Goal: Task Accomplishment & Management: Manage account settings

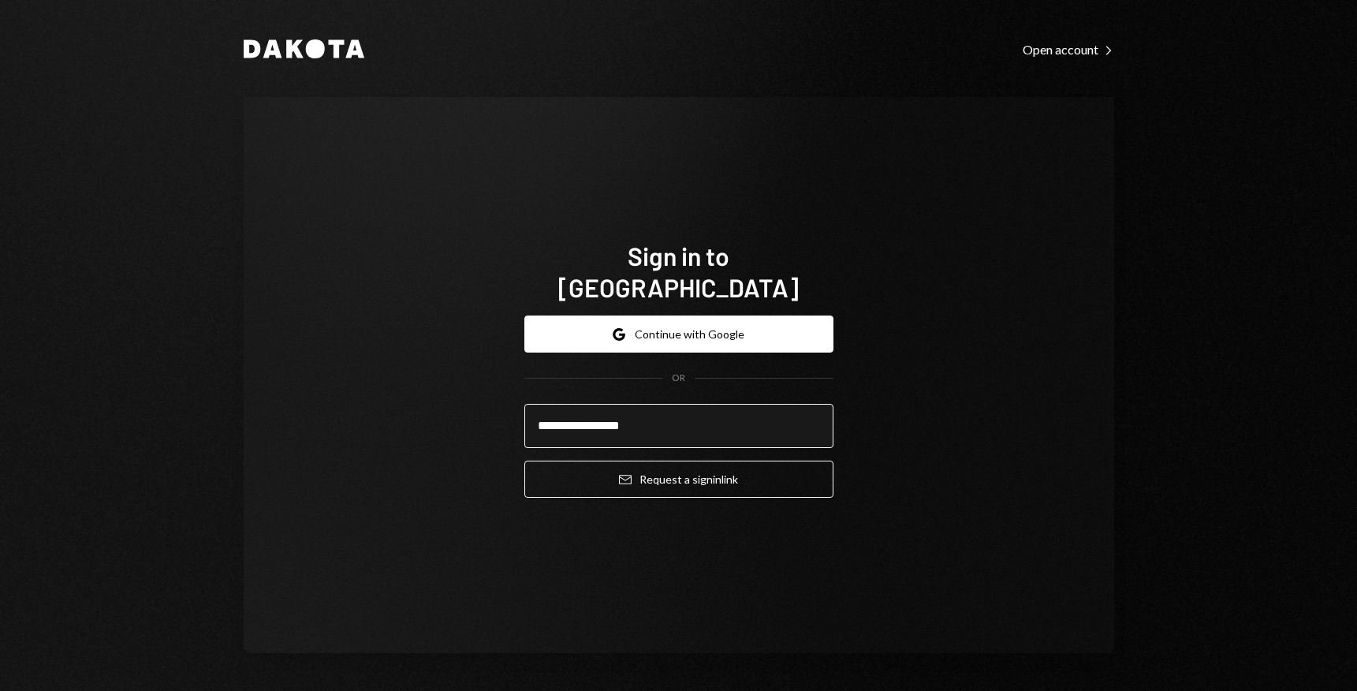
type input "**********"
click at [524, 460] on button "Email Request a sign in link" at bounding box center [678, 478] width 309 height 37
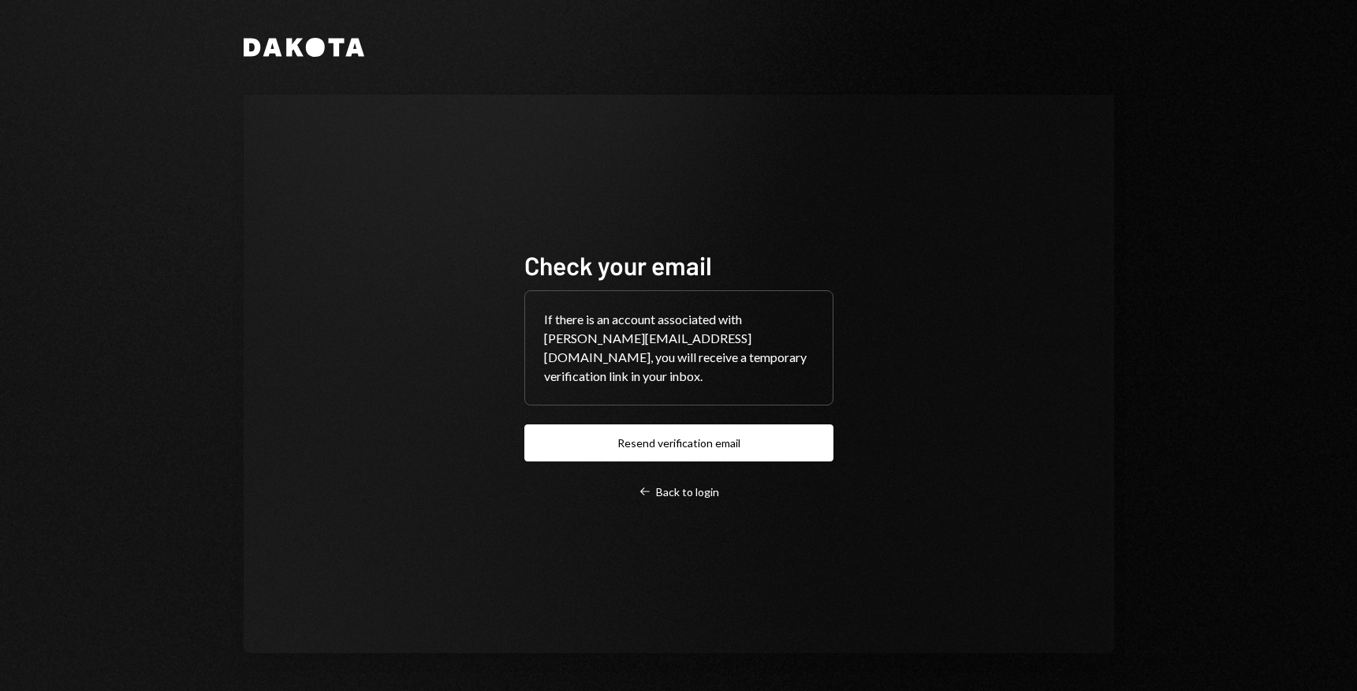
drag, startPoint x: 664, startPoint y: 432, endPoint x: 376, endPoint y: 131, distance: 416.5
click at [376, 131] on div "Check your email If there is an account associated with [PERSON_NAME][EMAIL_ADD…" at bounding box center [679, 374] width 870 height 558
click at [660, 428] on button "Resend verification email" at bounding box center [678, 442] width 309 height 37
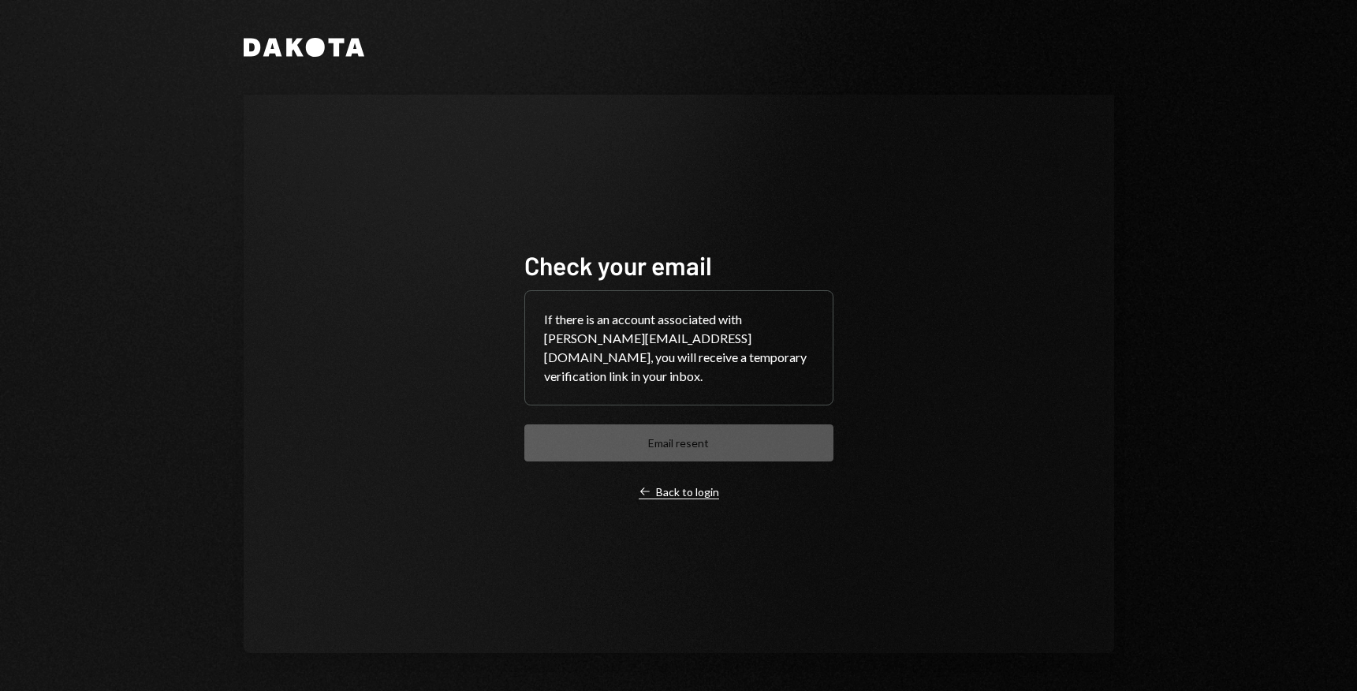
click at [691, 485] on div "Left Arrow Back to login" at bounding box center [679, 492] width 80 height 14
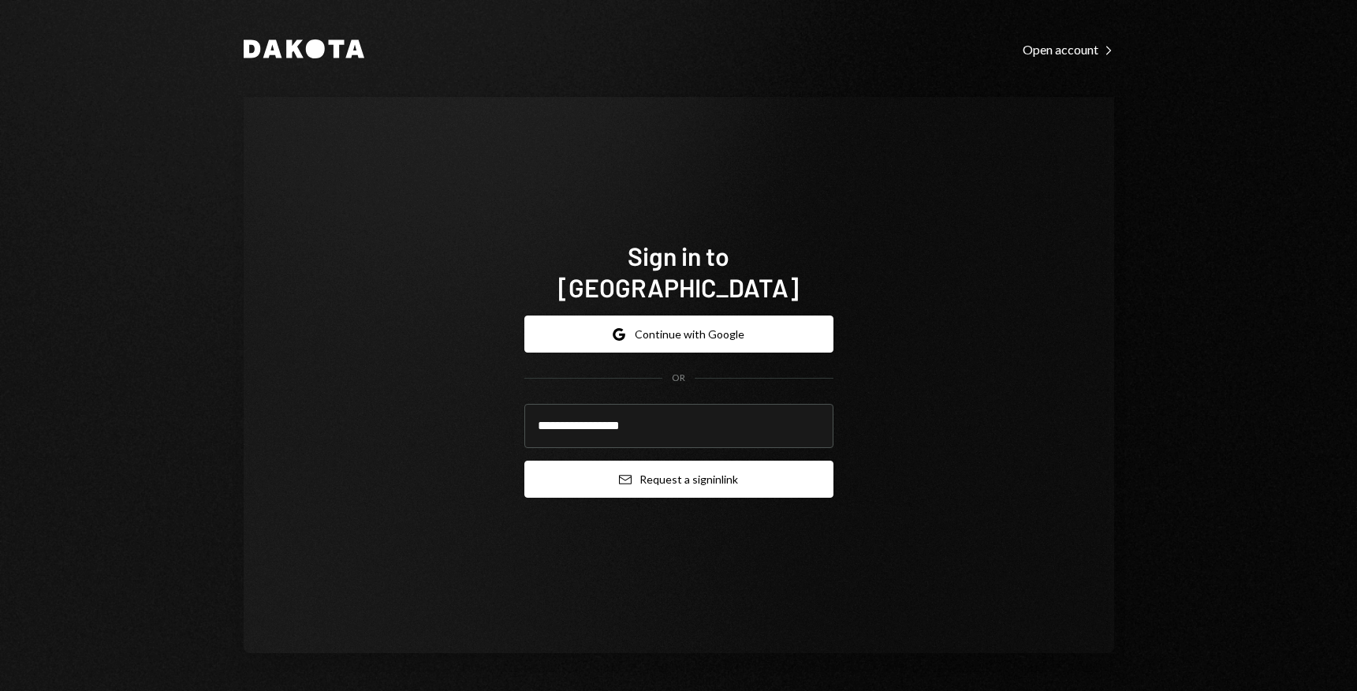
type input "**********"
click at [630, 475] on icon "submit" at bounding box center [625, 479] width 13 height 9
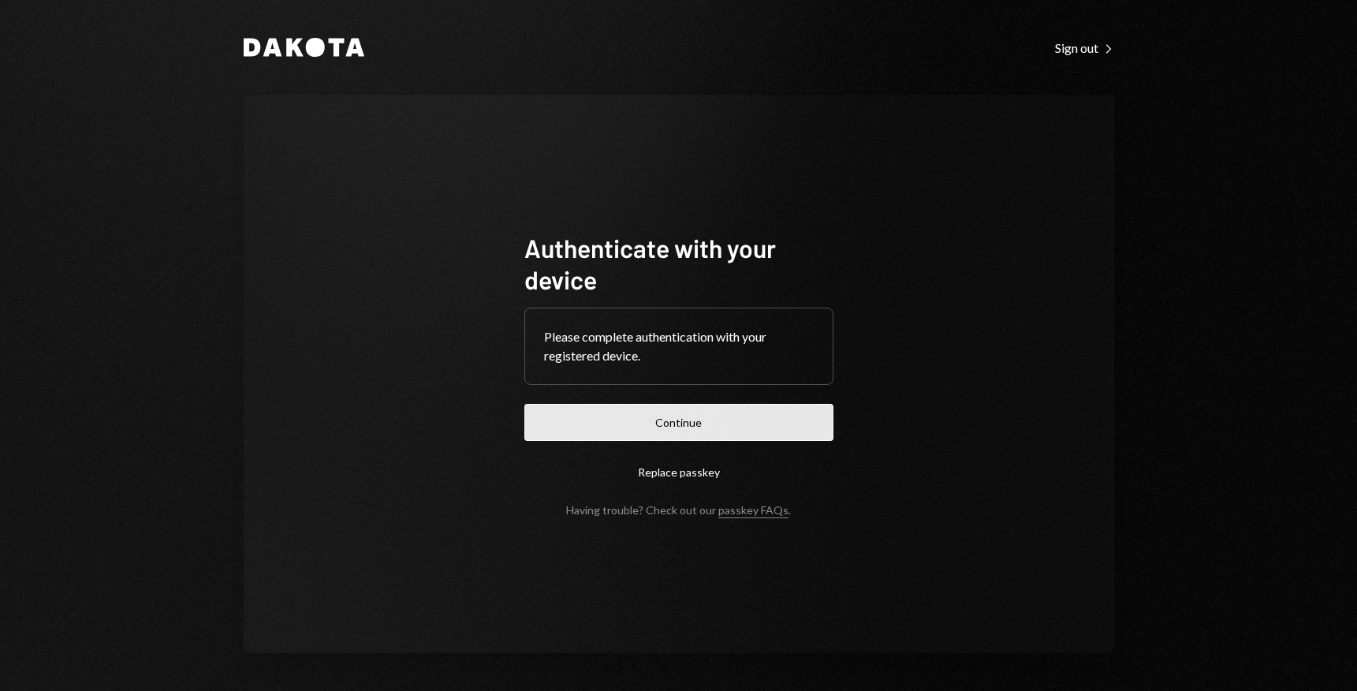
click at [648, 419] on button "Continue" at bounding box center [678, 422] width 309 height 37
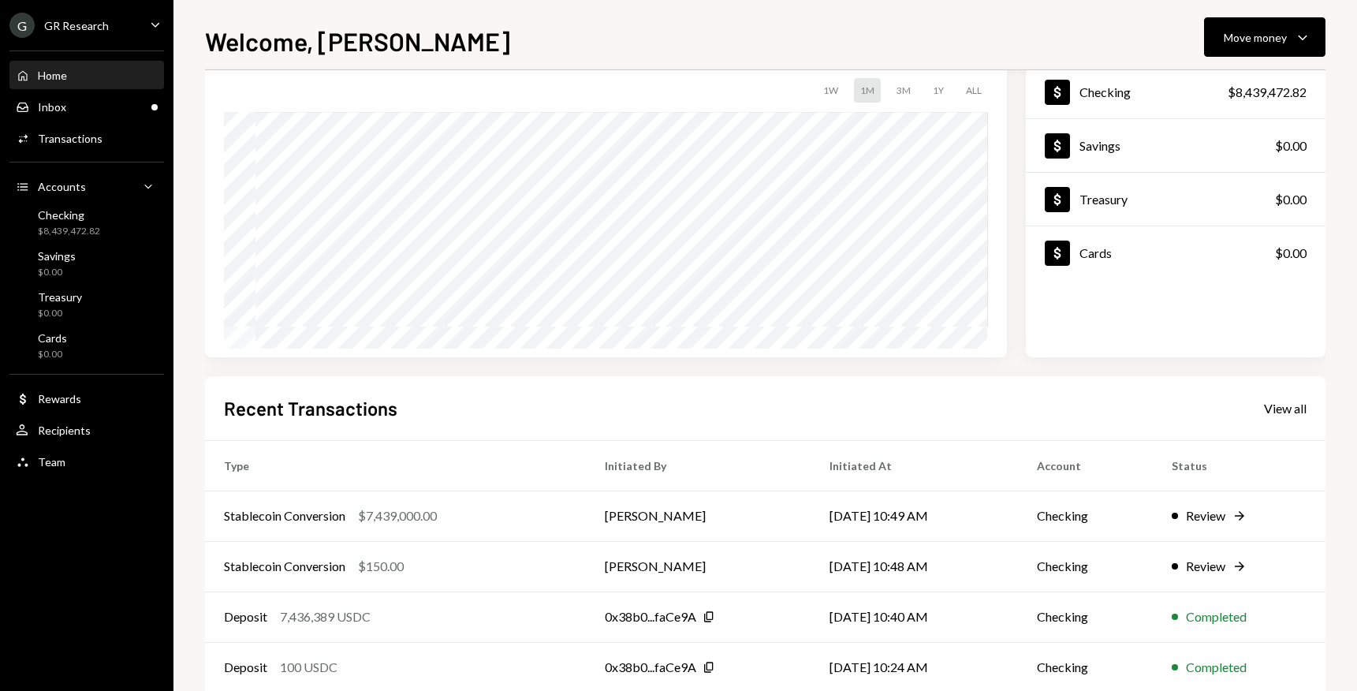
scroll to position [184, 0]
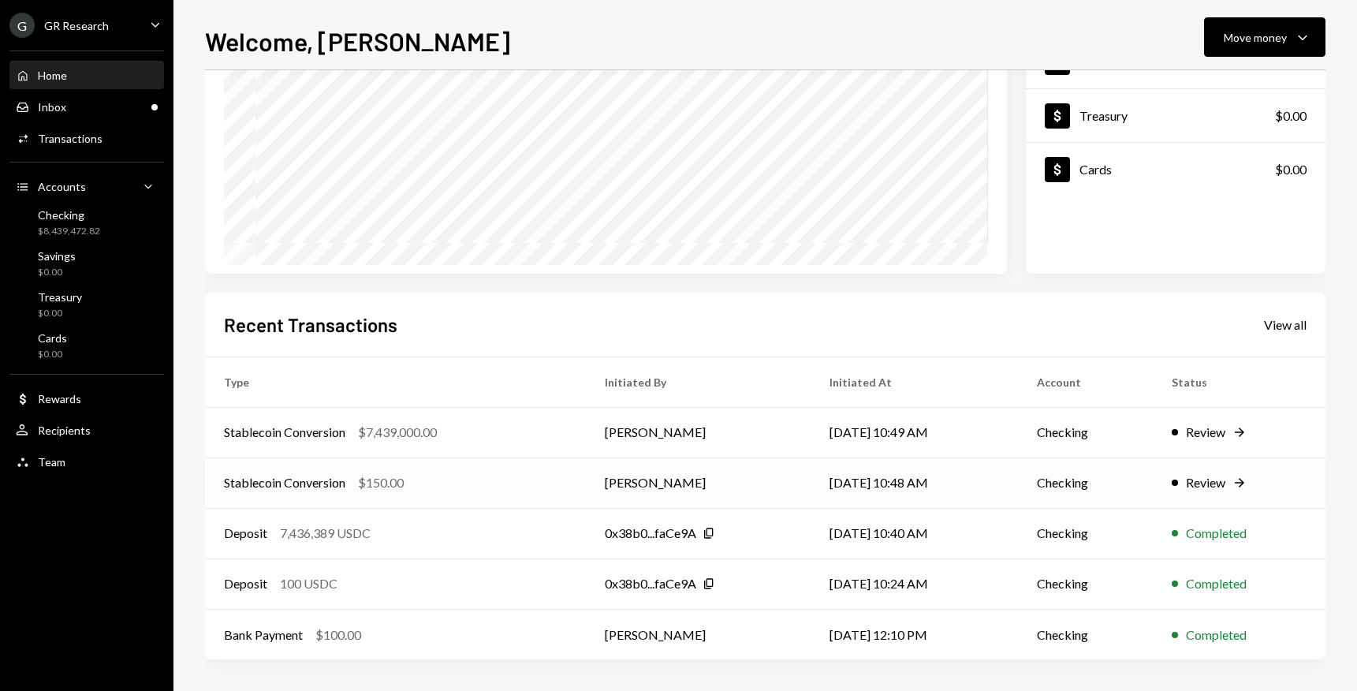
click at [1213, 482] on div "Review" at bounding box center [1205, 482] width 39 height 19
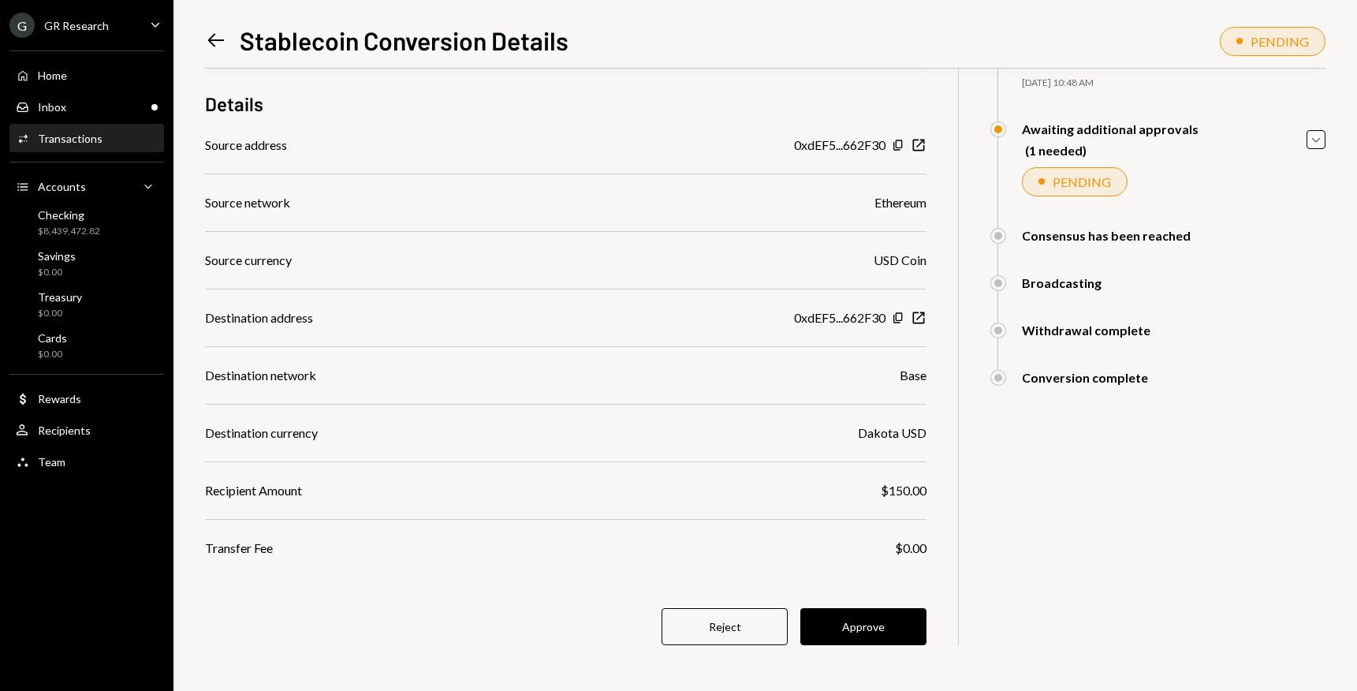
scroll to position [119, 0]
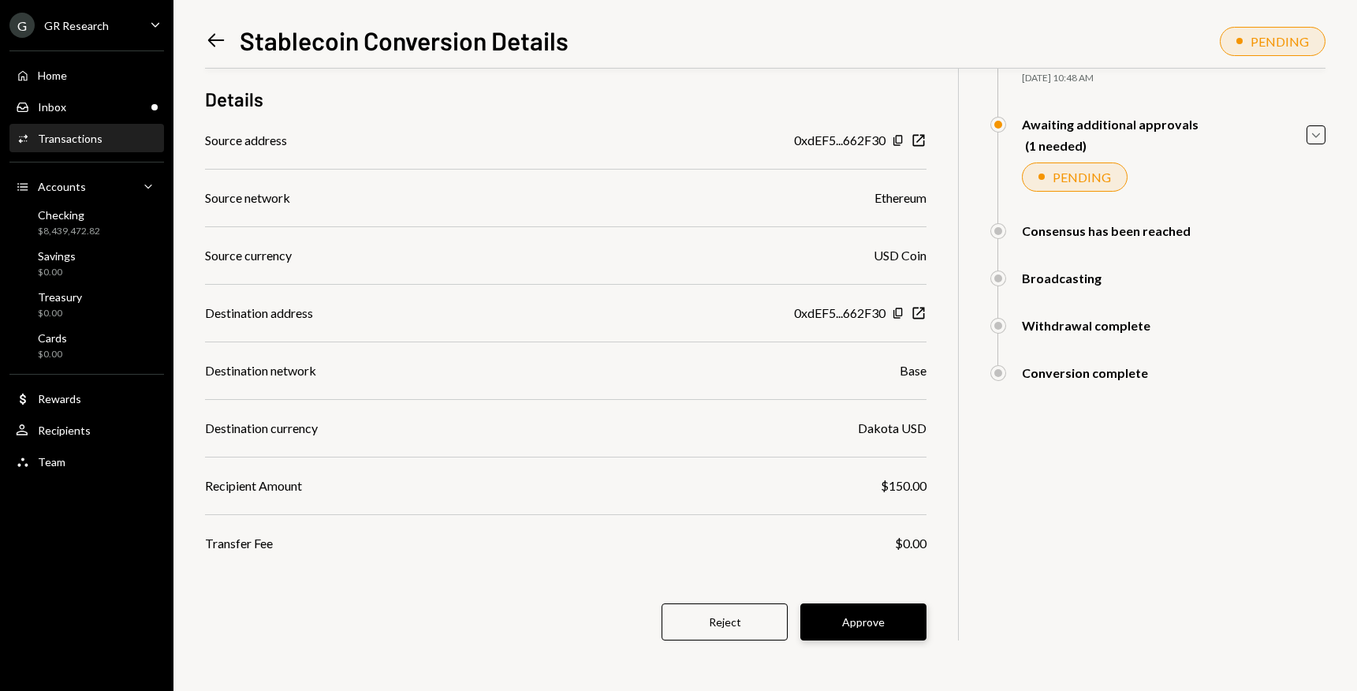
click at [872, 615] on button "Approve" at bounding box center [863, 621] width 126 height 37
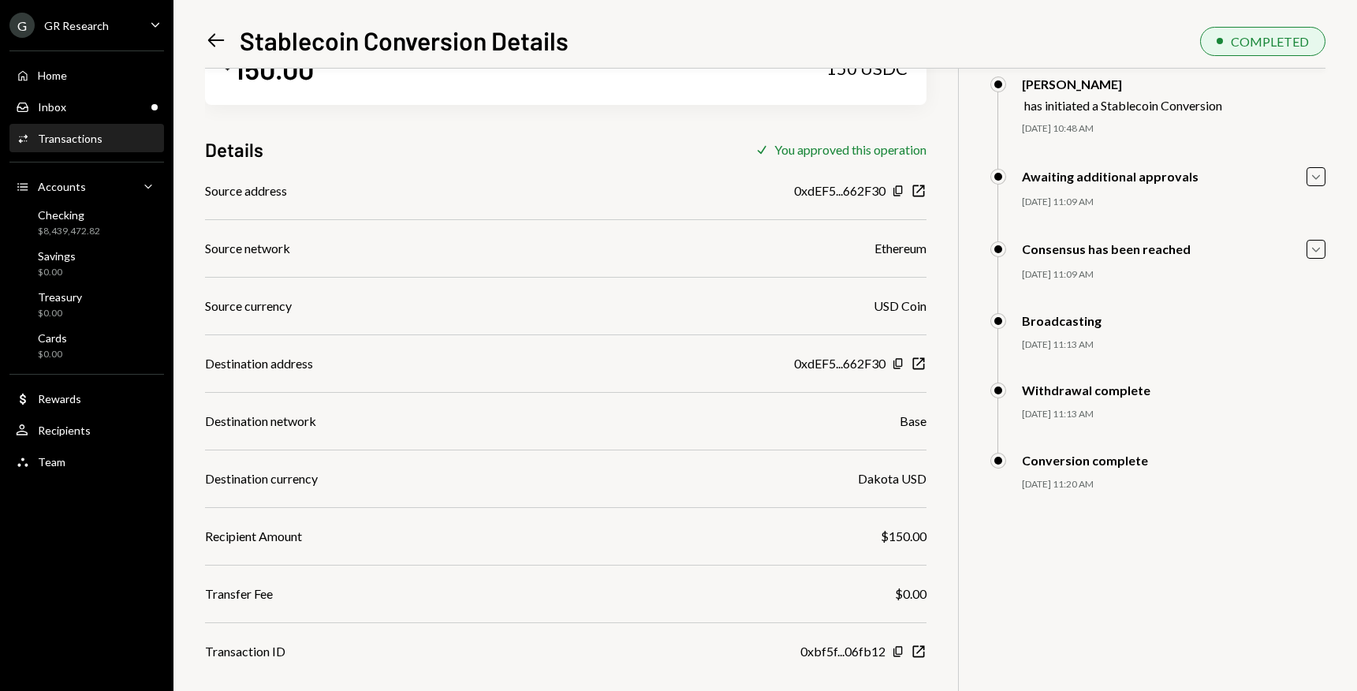
scroll to position [0, 0]
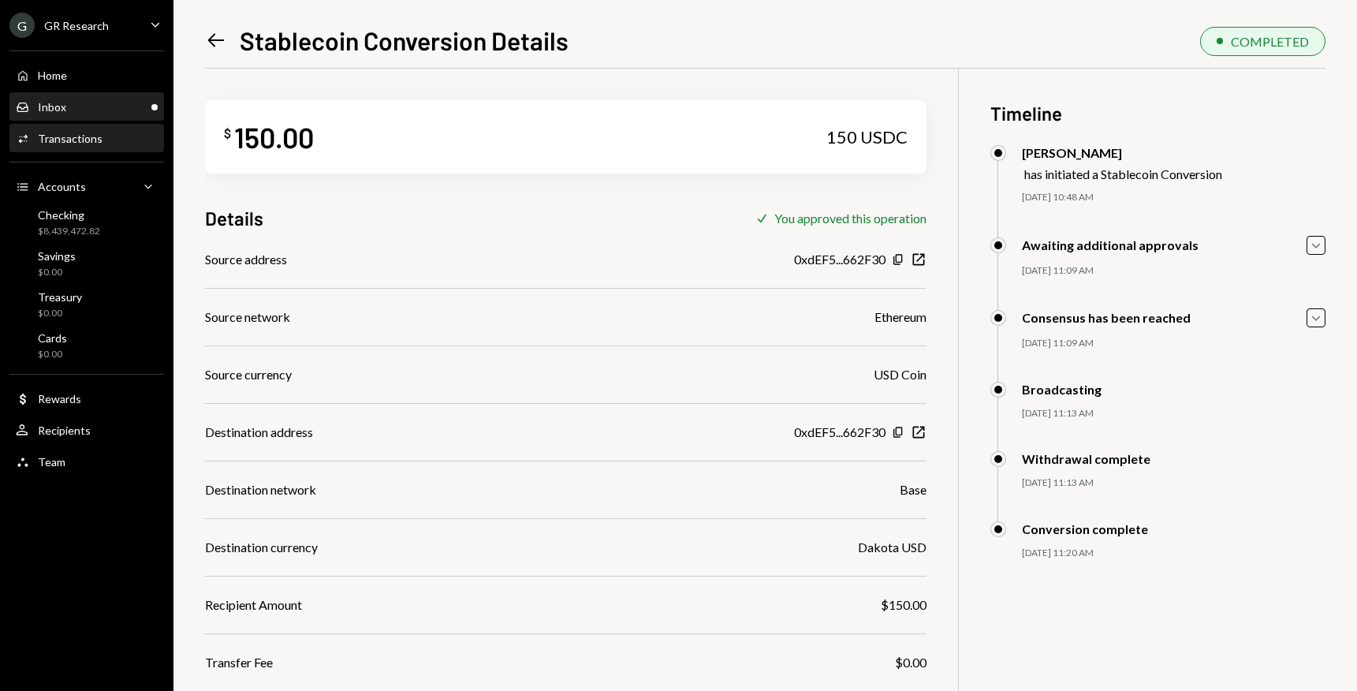
click at [61, 111] on div "Inbox" at bounding box center [52, 106] width 28 height 13
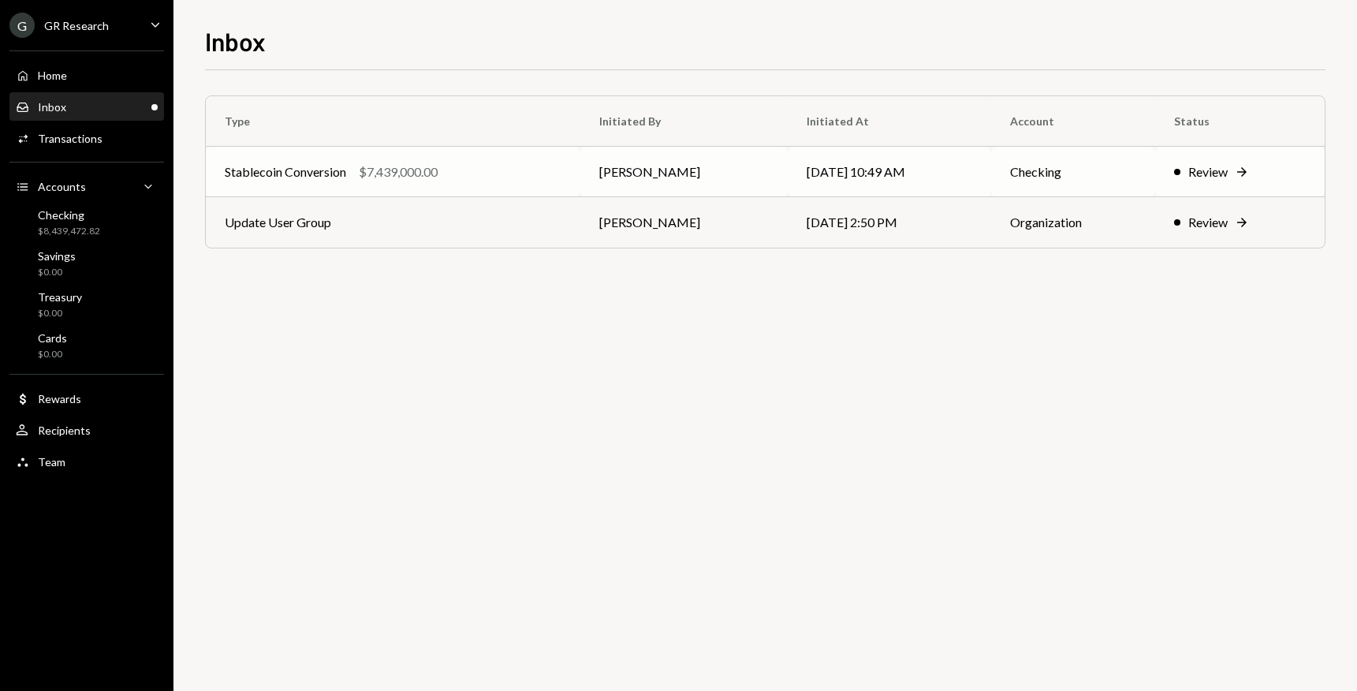
click at [1218, 169] on div "Review" at bounding box center [1207, 171] width 39 height 19
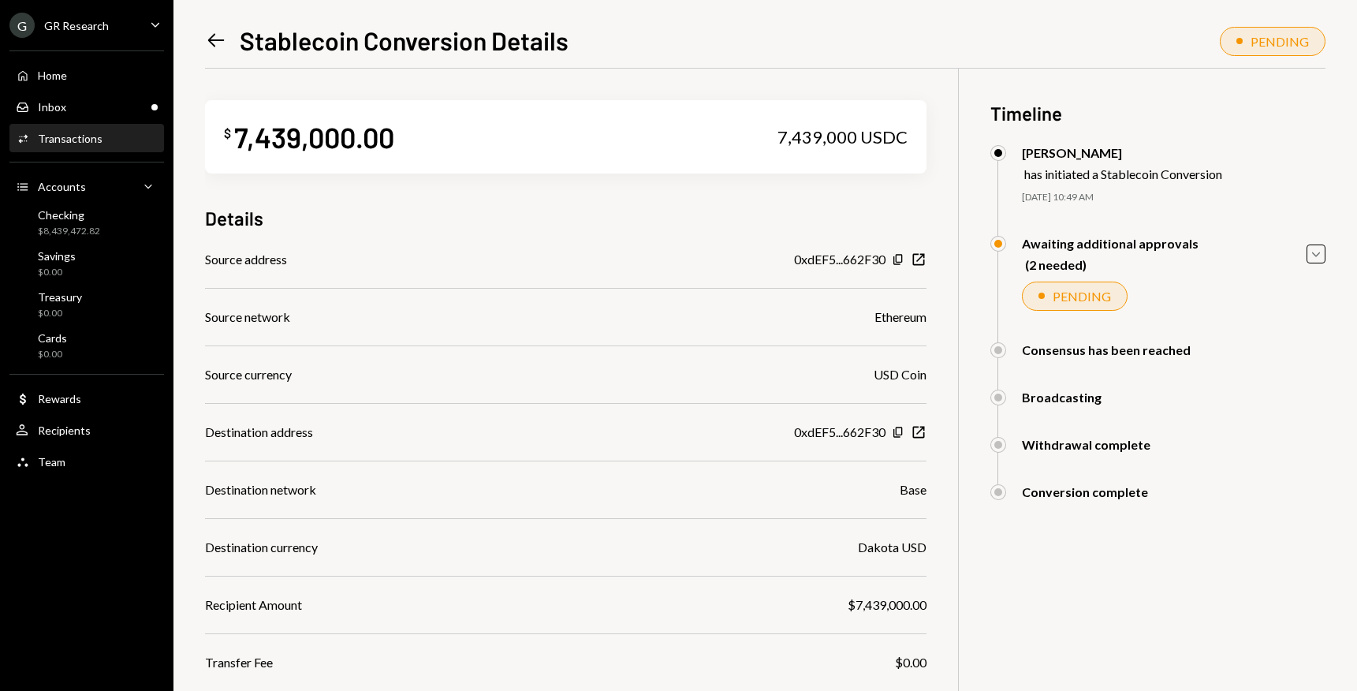
scroll to position [119, 0]
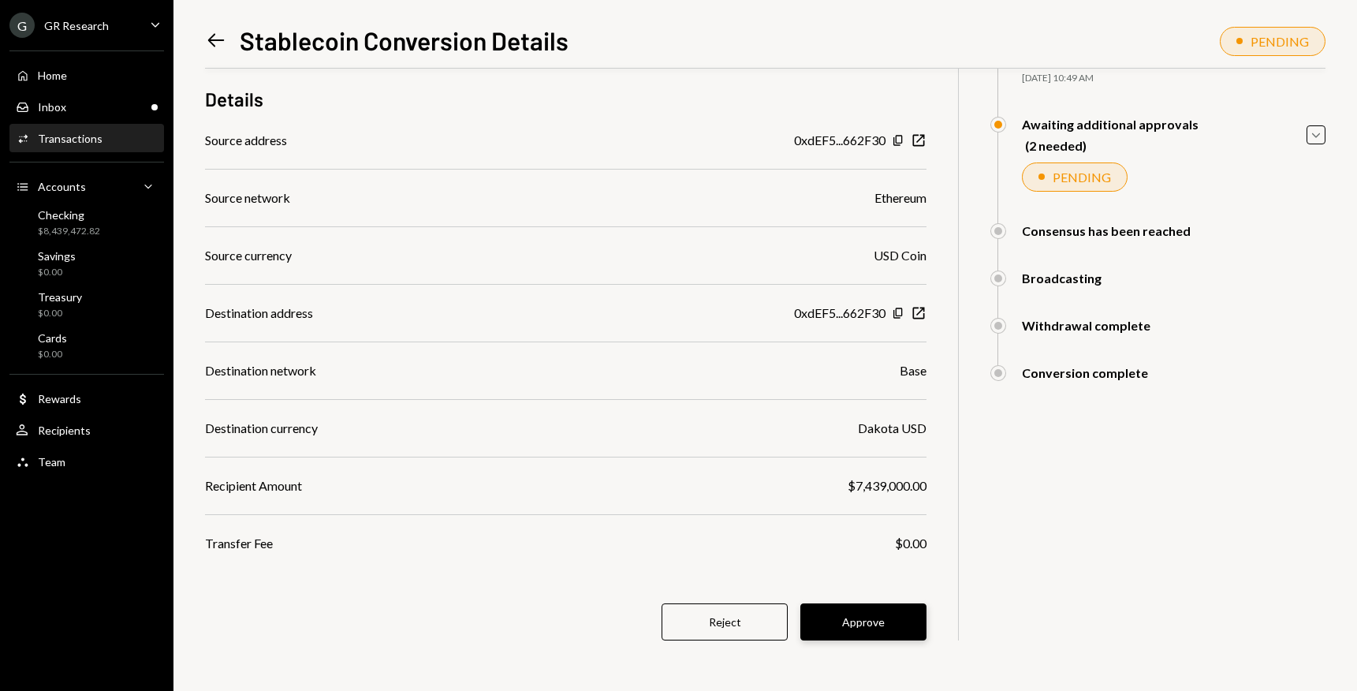
click at [872, 619] on button "Approve" at bounding box center [863, 621] width 126 height 37
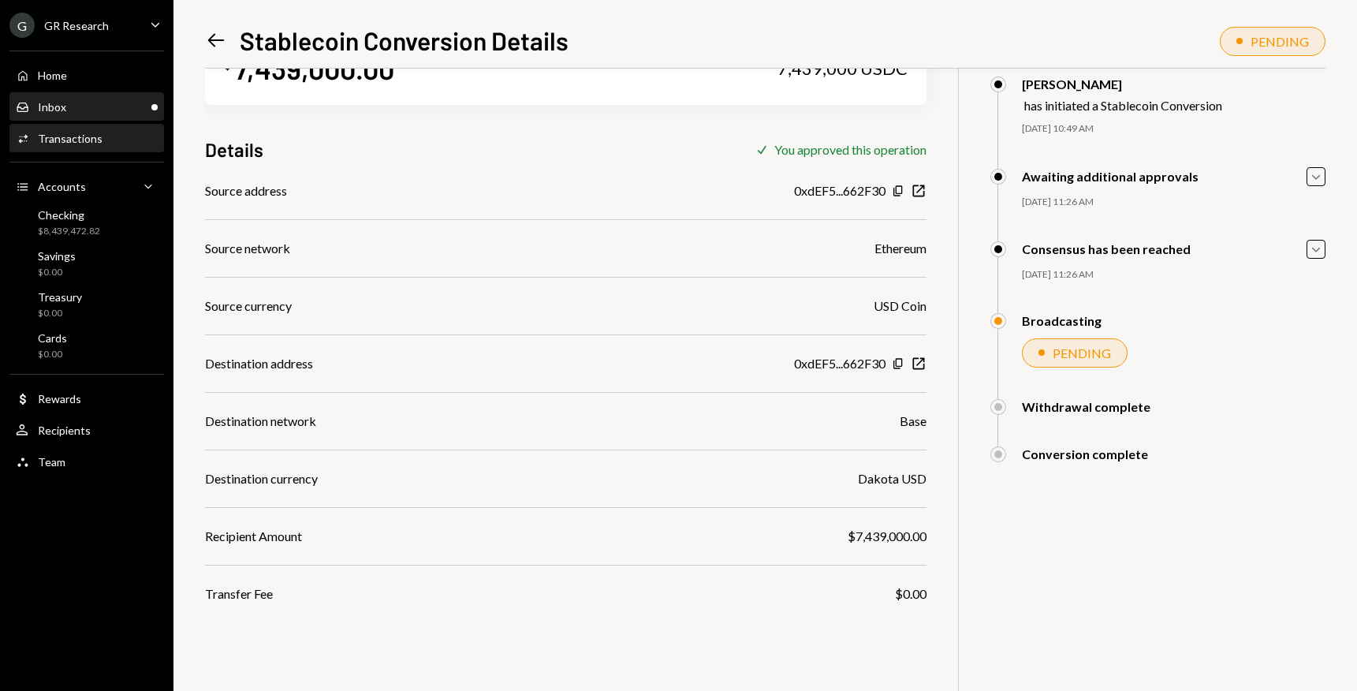
click at [75, 104] on div "Inbox Inbox" at bounding box center [87, 107] width 142 height 14
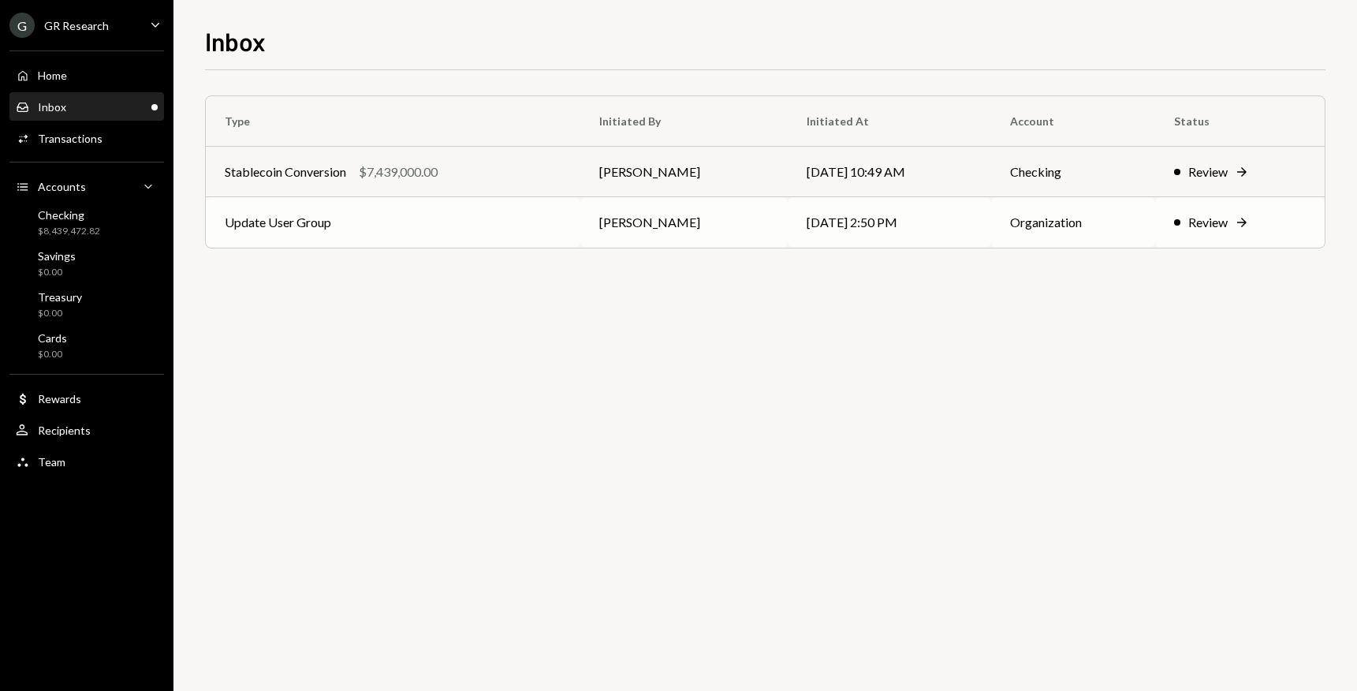
click at [1238, 224] on icon "Right Arrow" at bounding box center [1242, 222] width 16 height 16
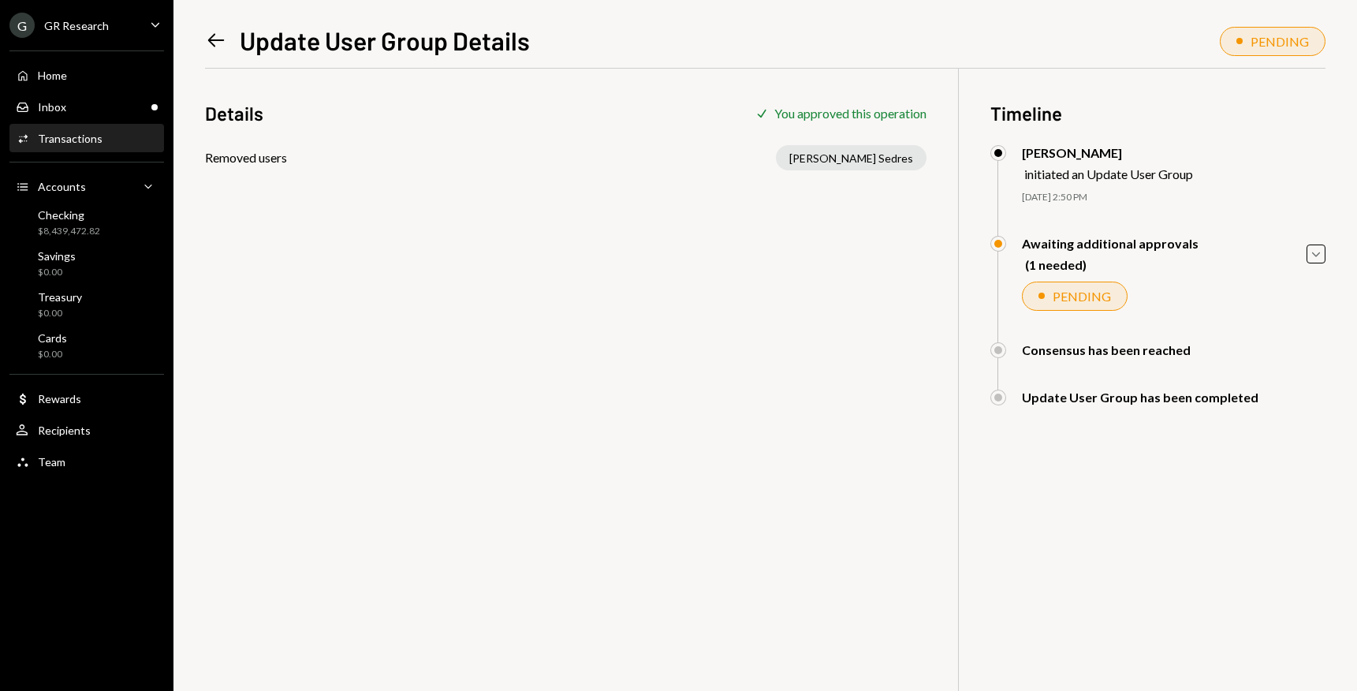
click at [216, 33] on icon "Left Arrow" at bounding box center [216, 40] width 22 height 22
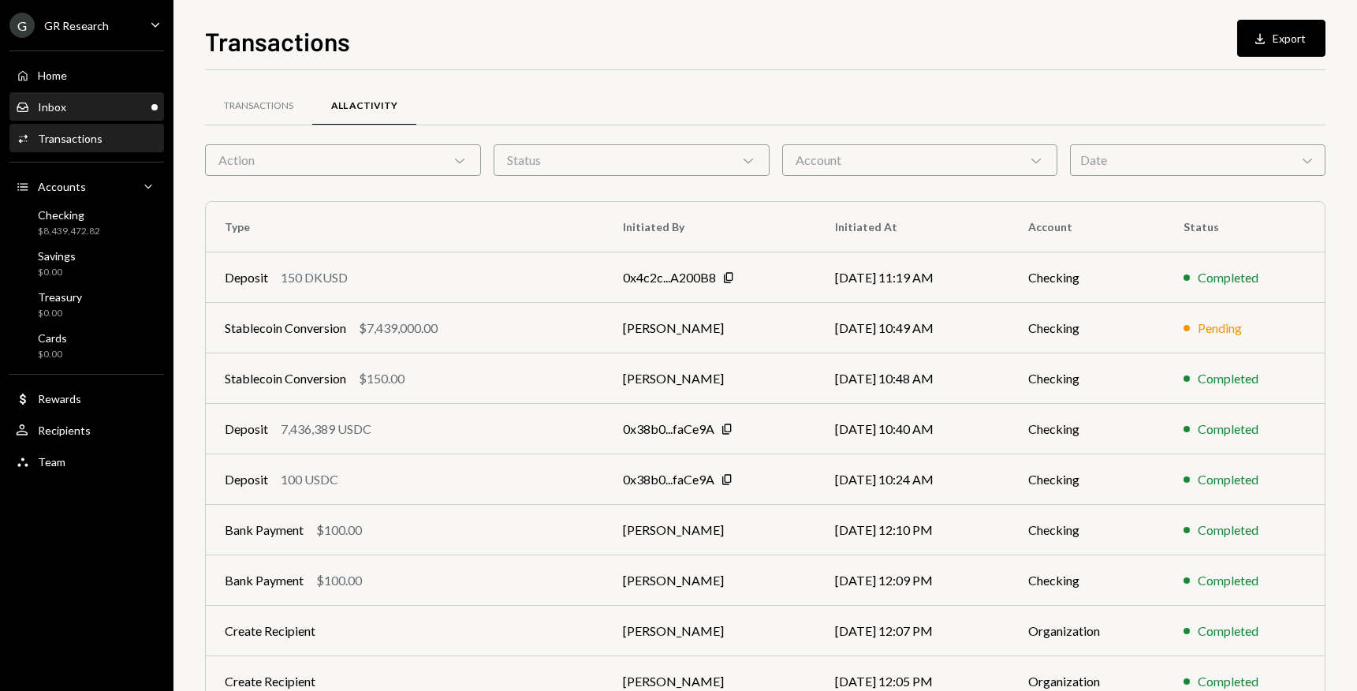
click at [69, 104] on div "Inbox Inbox" at bounding box center [87, 107] width 142 height 14
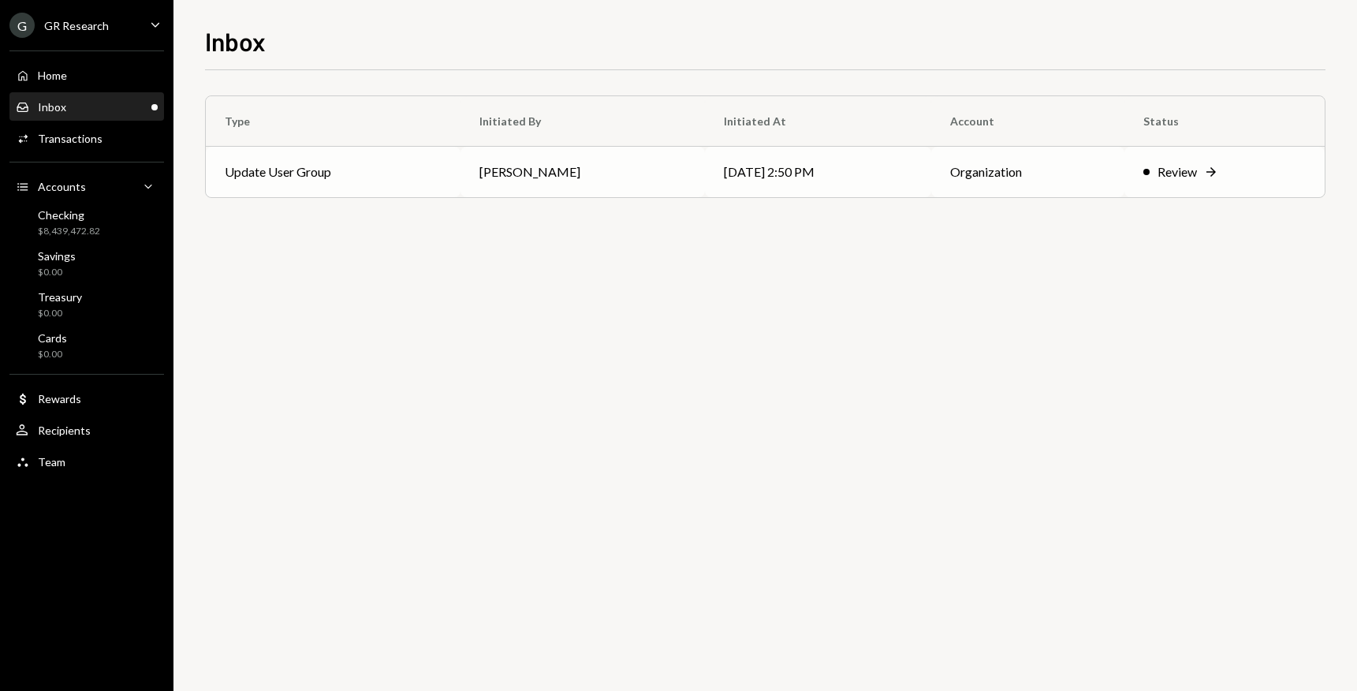
click at [588, 170] on td "[PERSON_NAME]" at bounding box center [582, 172] width 244 height 50
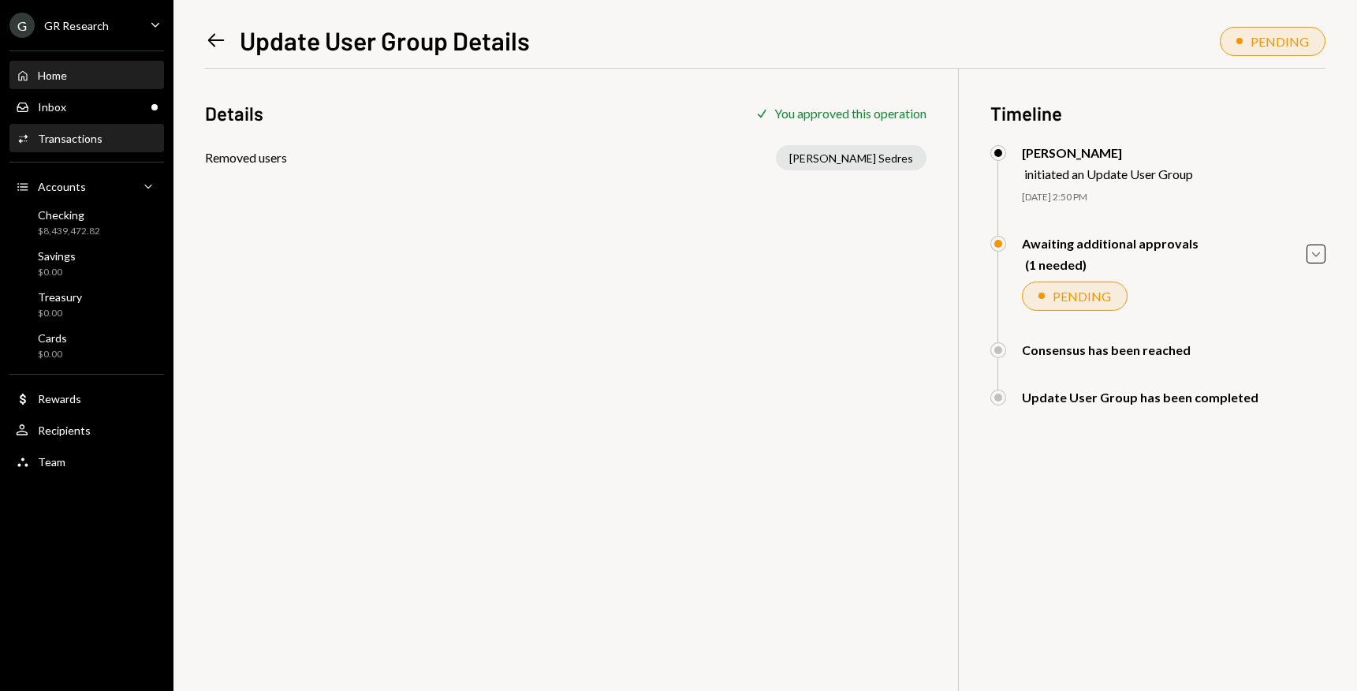
click at [67, 74] on div "Home Home" at bounding box center [87, 76] width 142 height 14
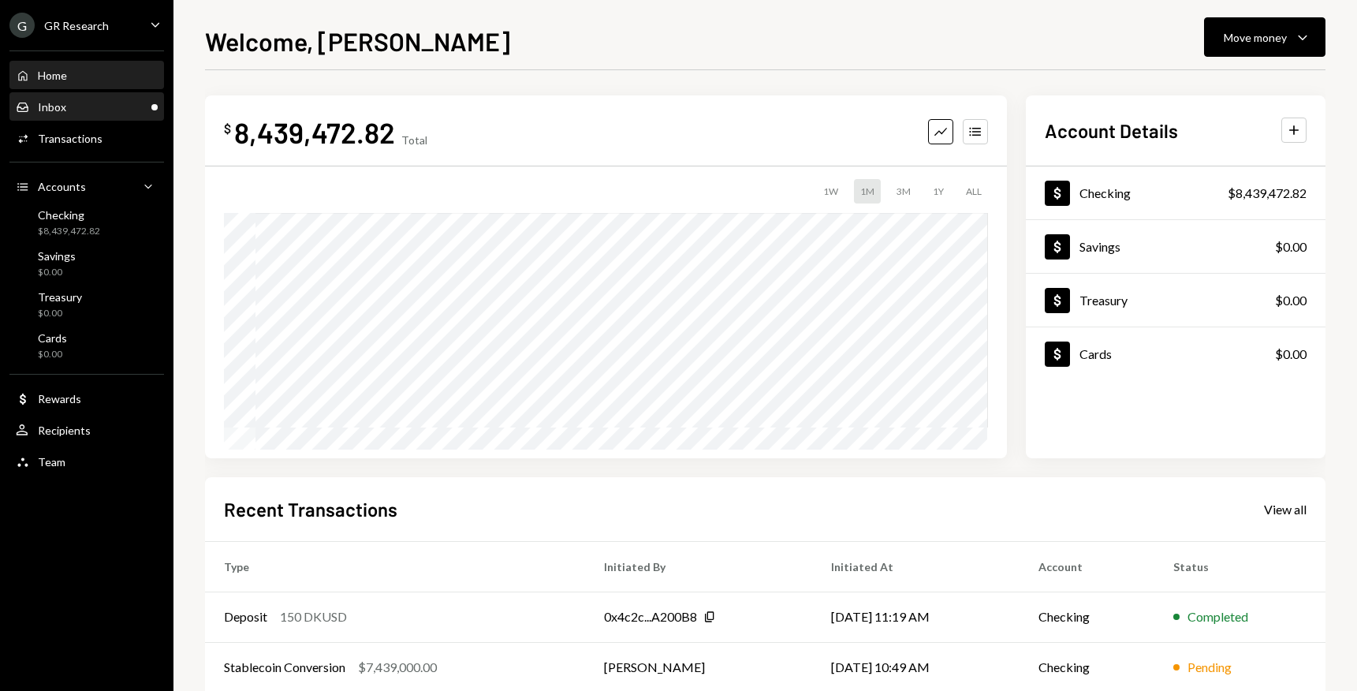
click at [65, 104] on div "Inbox Inbox" at bounding box center [87, 107] width 142 height 14
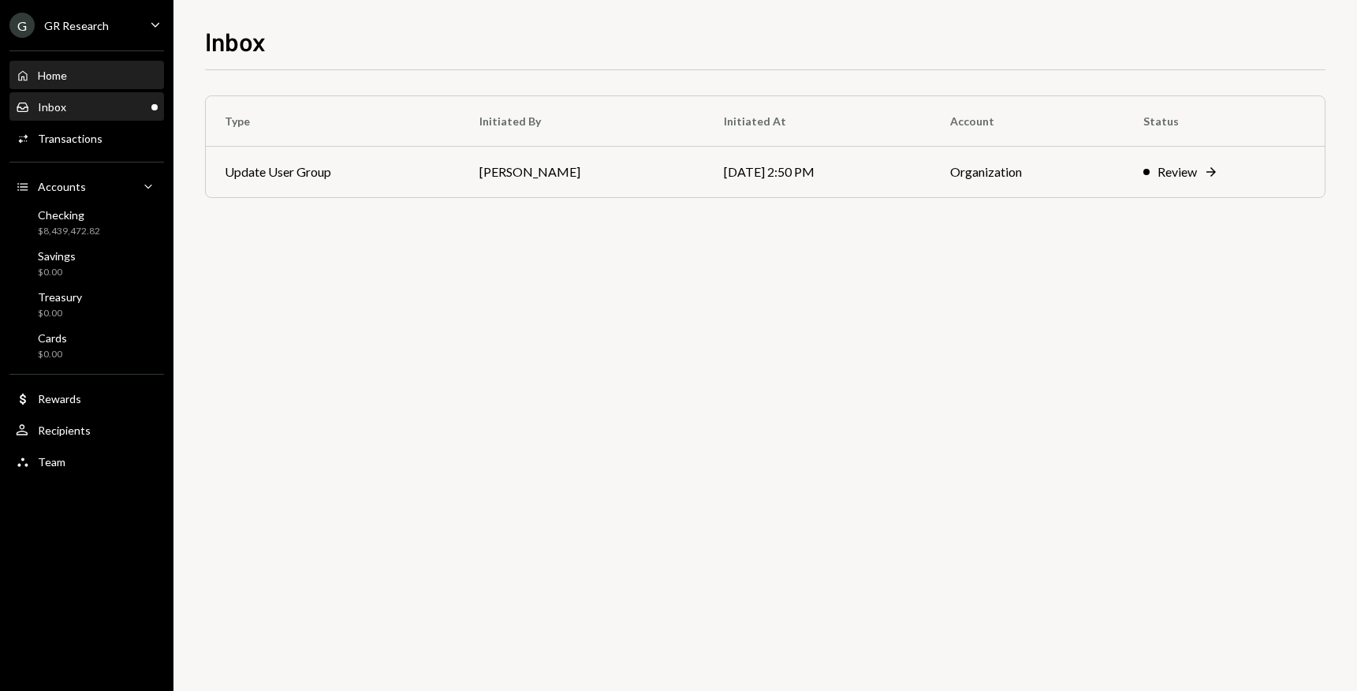
click at [74, 77] on div "Home Home" at bounding box center [87, 76] width 142 height 14
